Goal: Task Accomplishment & Management: Manage account settings

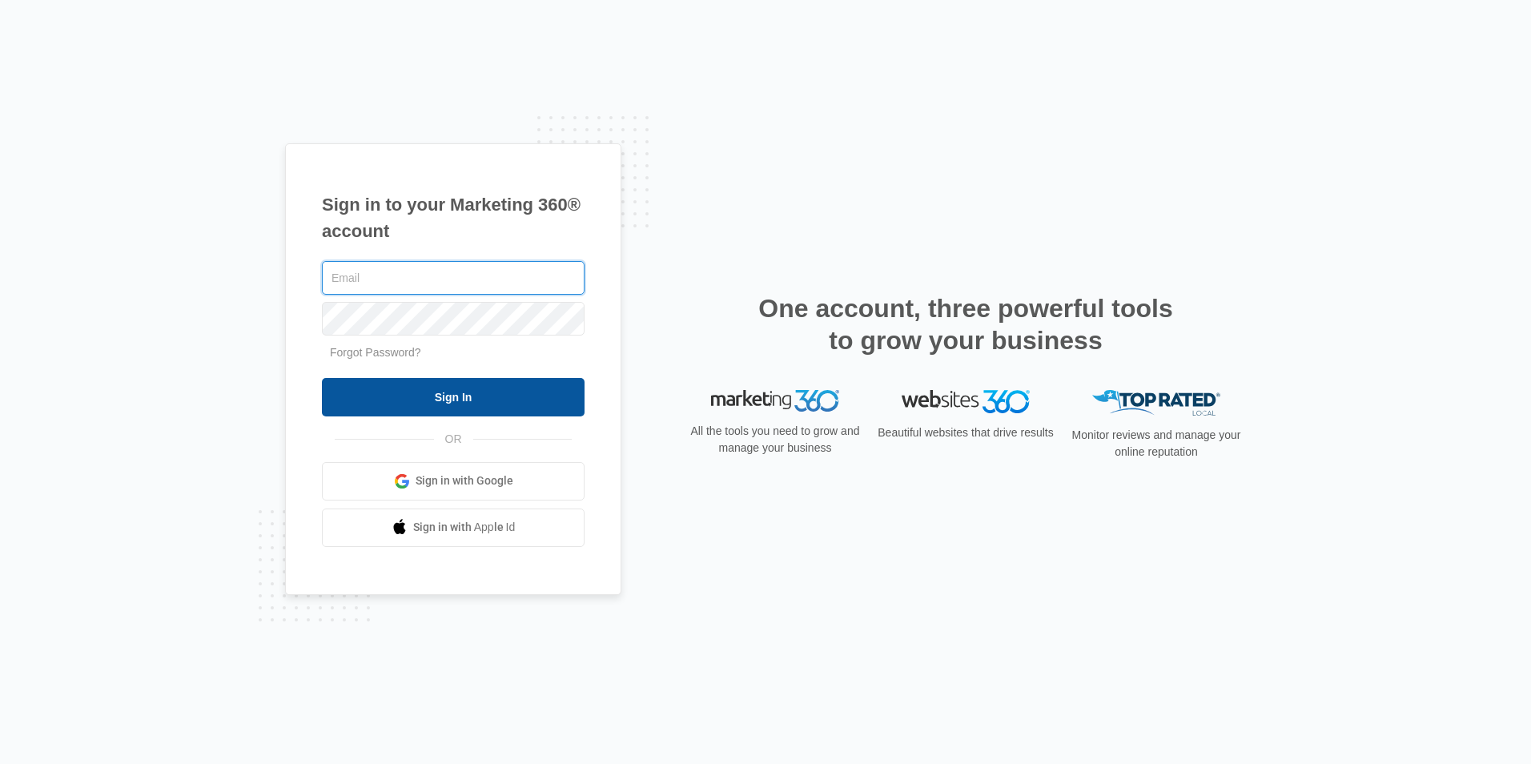
type input "[EMAIL_ADDRESS][DOMAIN_NAME]"
click at [488, 384] on input "Sign In" at bounding box center [453, 397] width 263 height 38
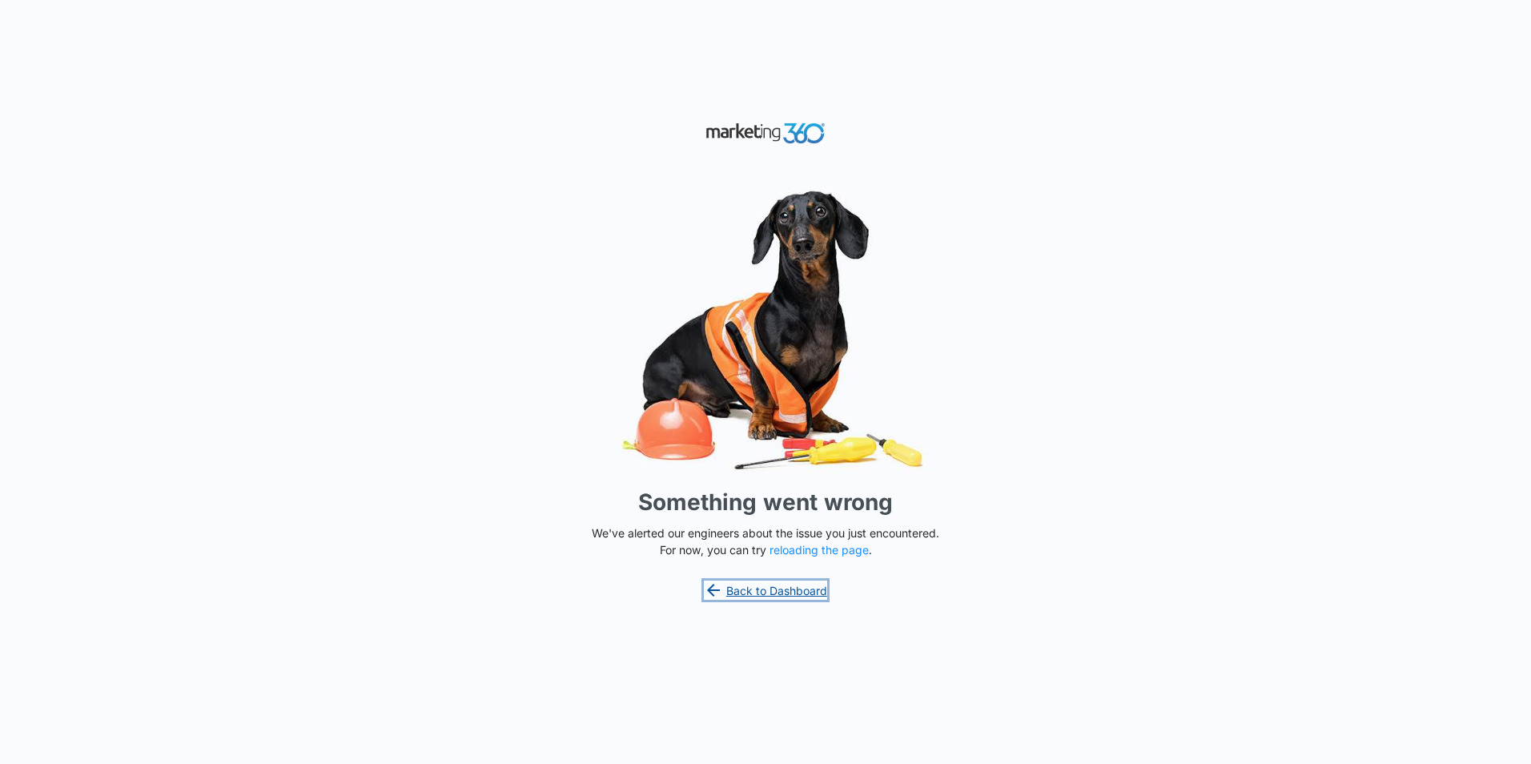
click at [786, 589] on link "Back to Dashboard" at bounding box center [765, 589] width 123 height 19
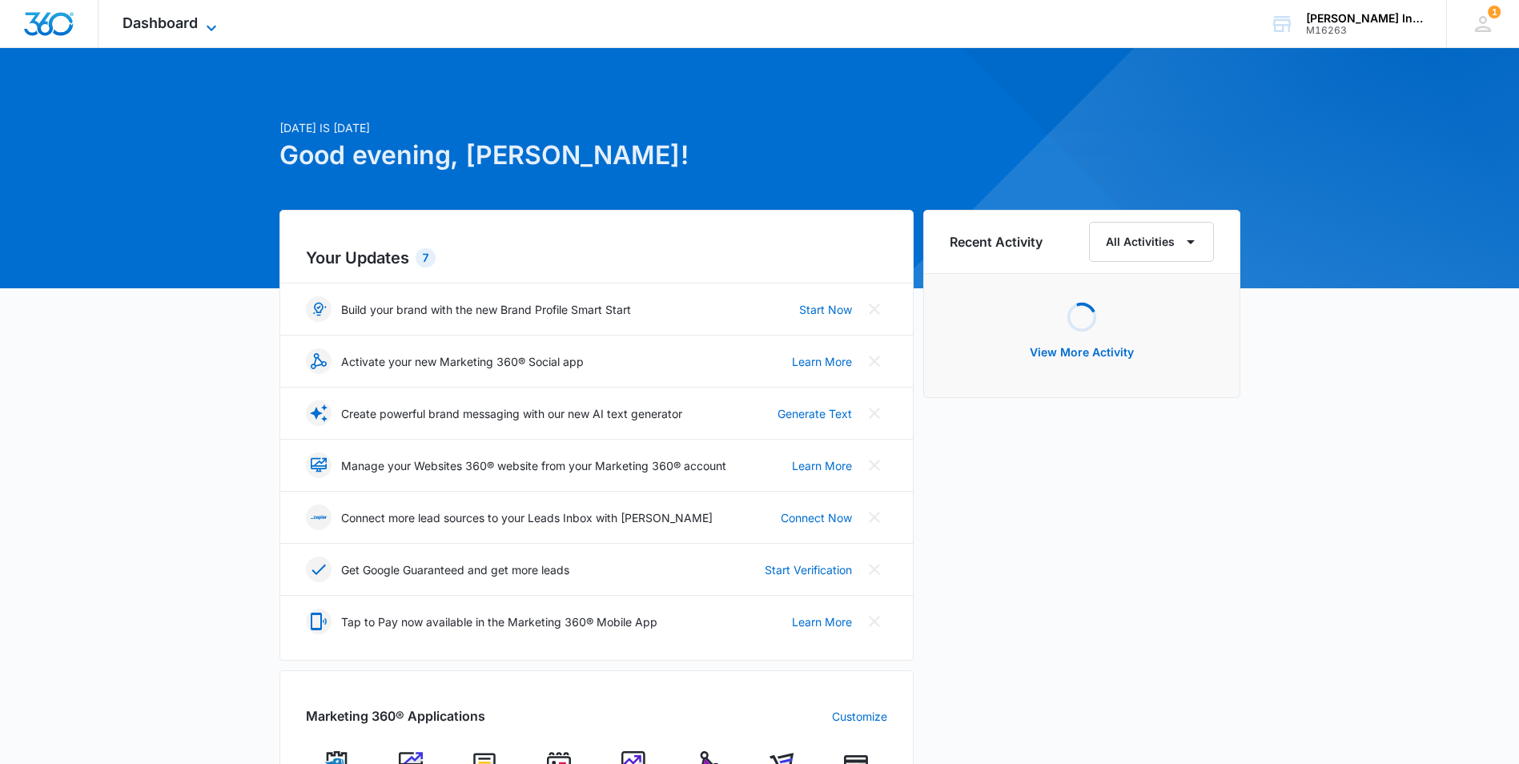
click at [203, 18] on icon at bounding box center [211, 27] width 19 height 19
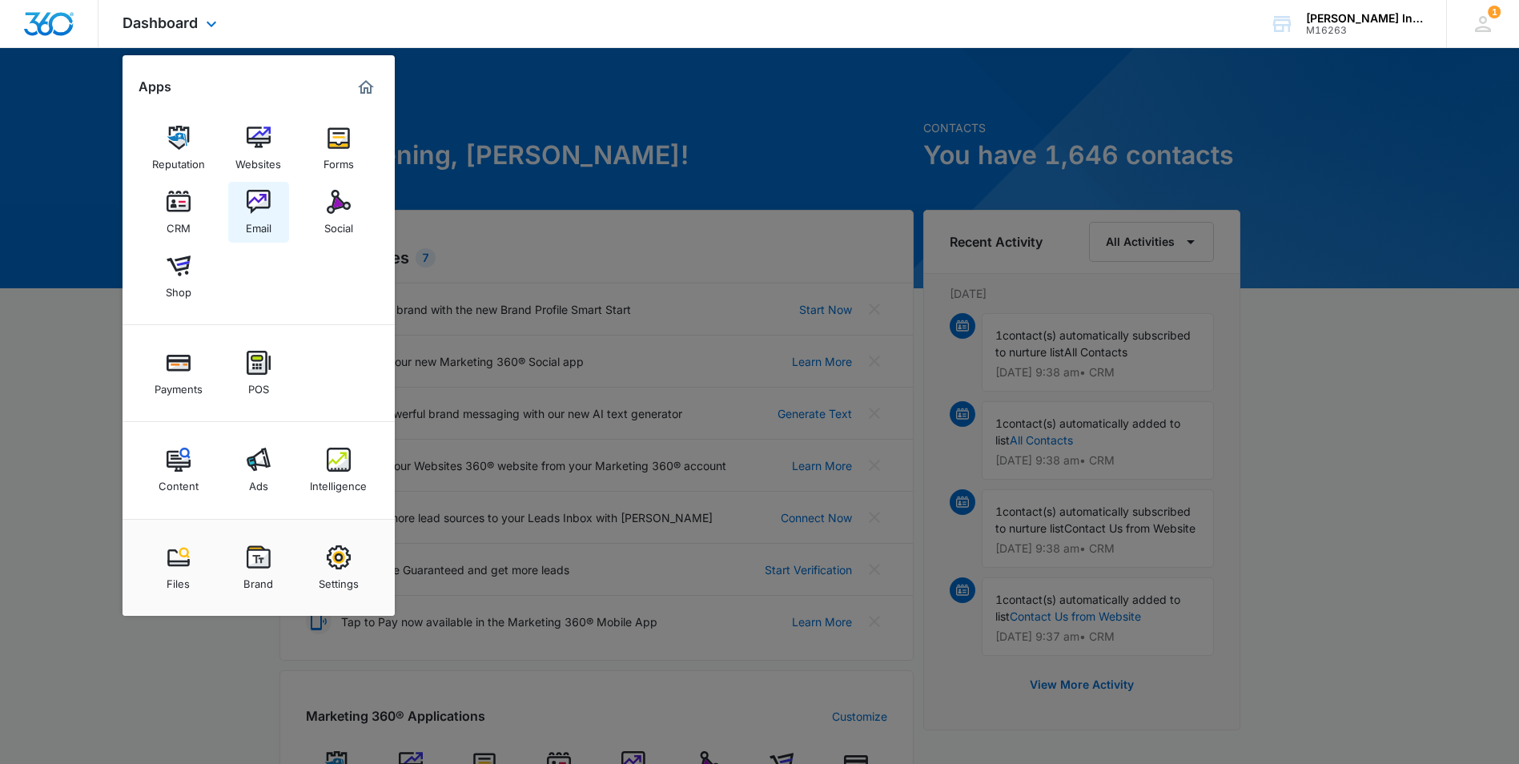
click at [271, 213] on link "Email" at bounding box center [258, 212] width 61 height 61
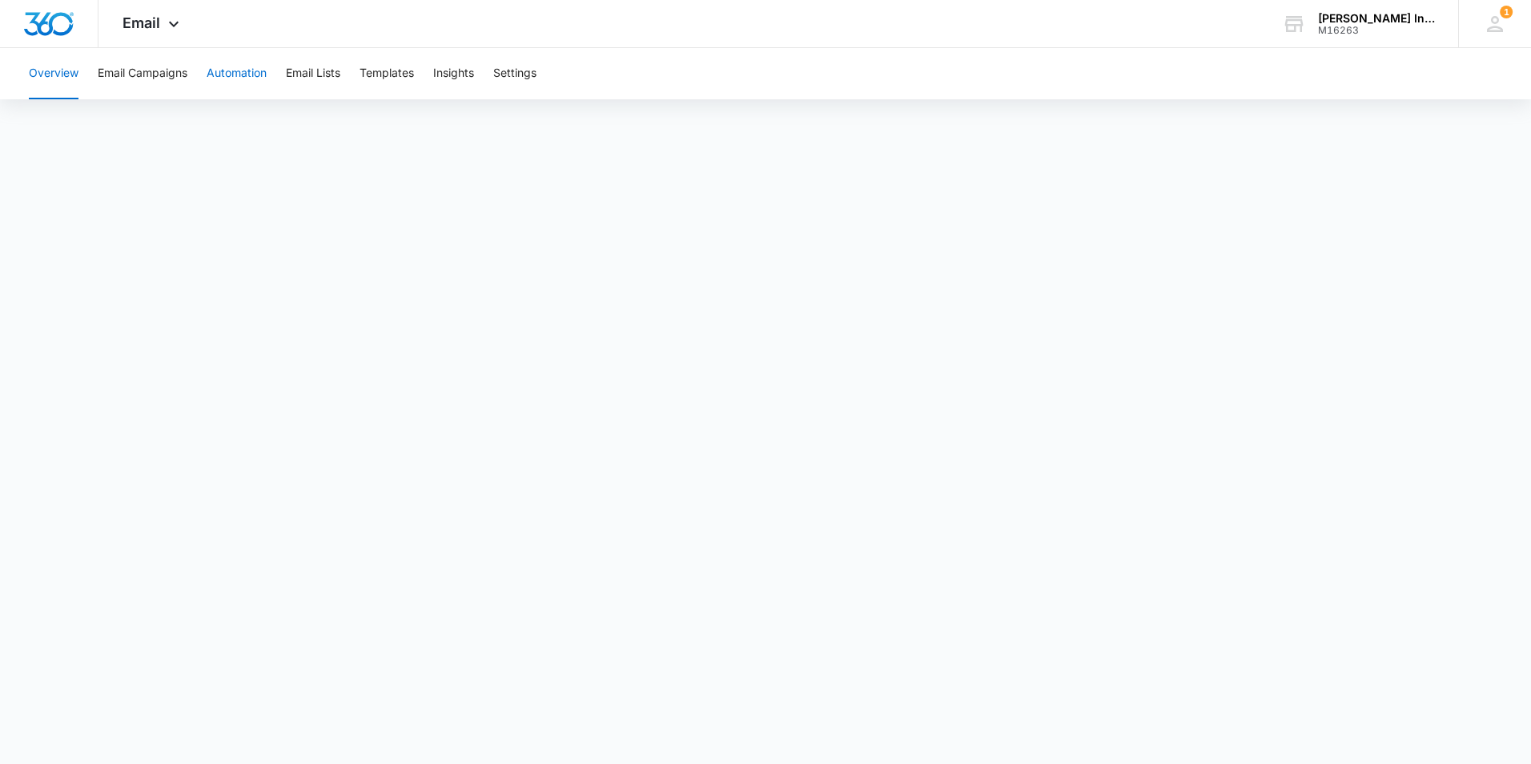
click at [252, 73] on button "Automation" at bounding box center [237, 73] width 60 height 51
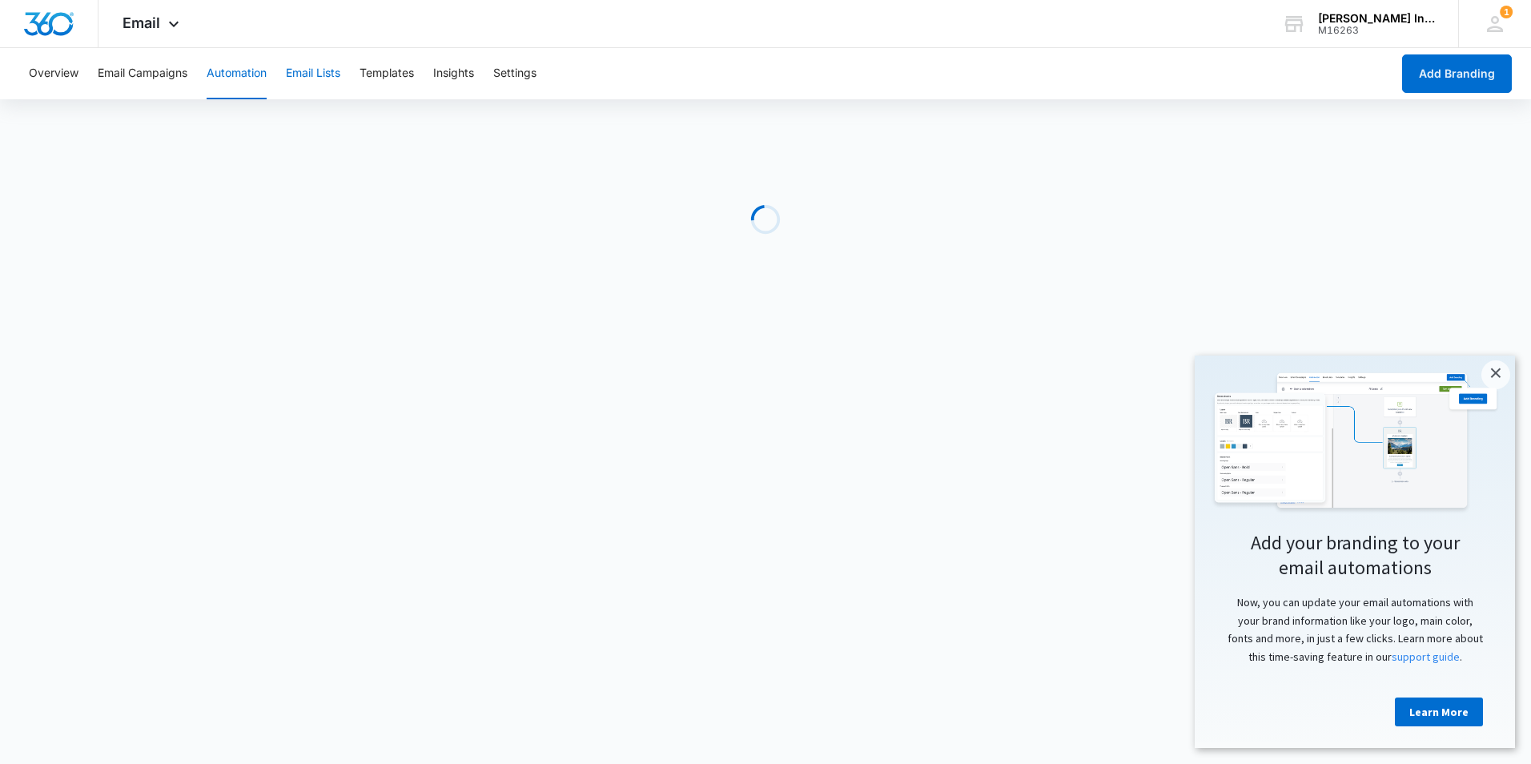
click at [325, 78] on button "Email Lists" at bounding box center [313, 73] width 54 height 51
